Goal: Understand site structure: Understand site structure

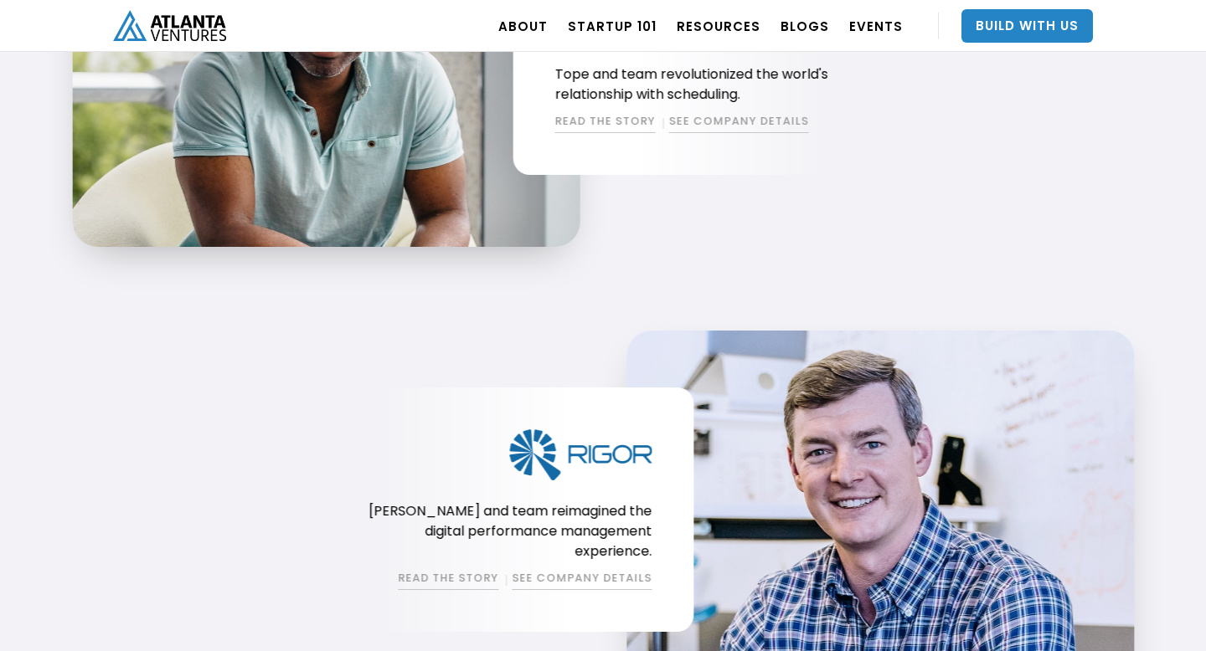
scroll to position [1724, 0]
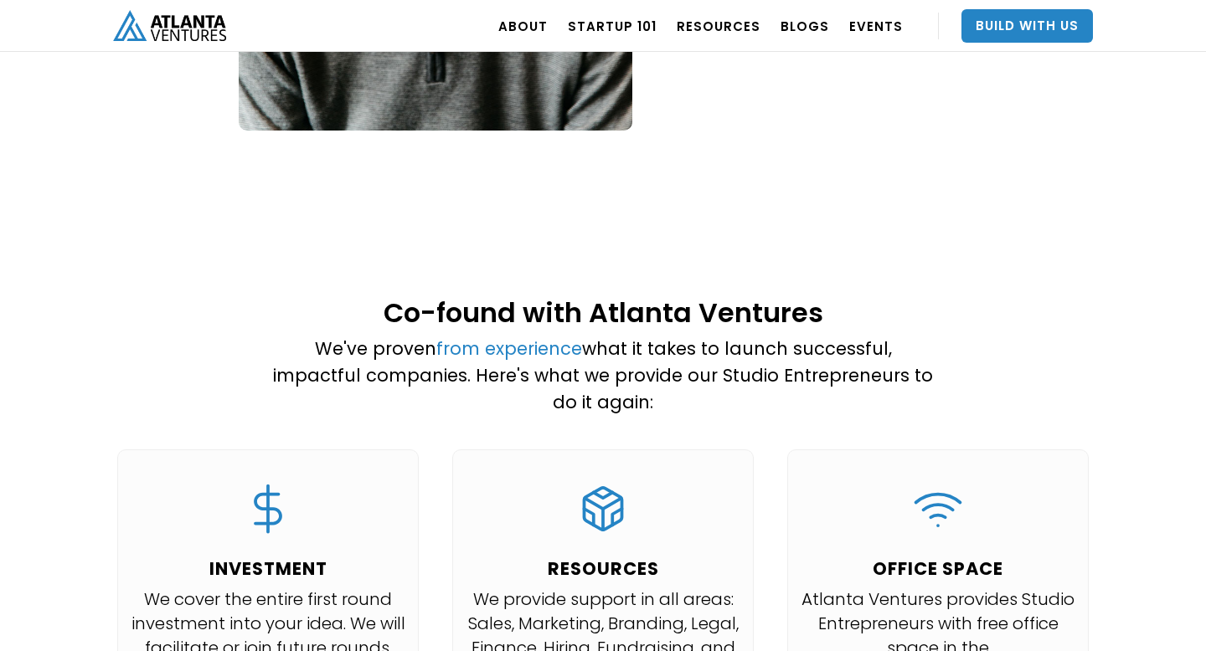
scroll to position [1477, 0]
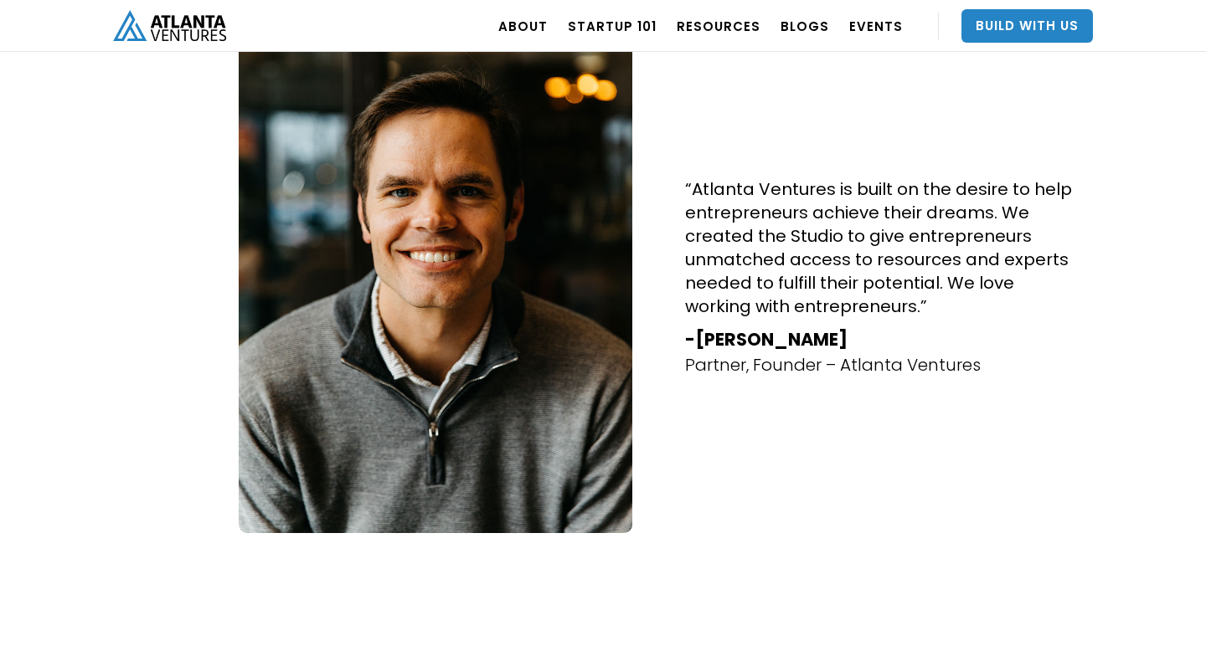
scroll to position [955, 0]
